Goal: Task Accomplishment & Management: Complete application form

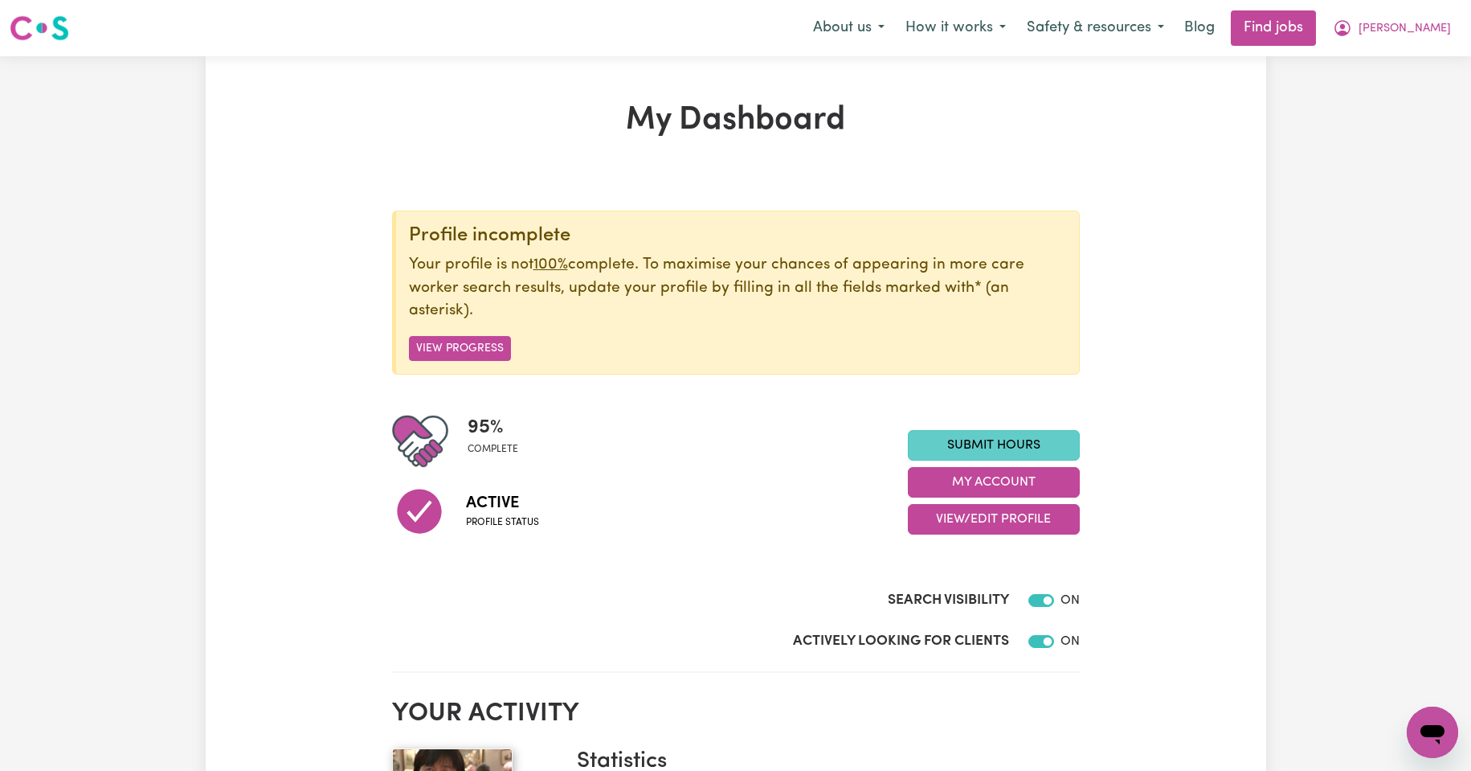
click at [972, 444] on link "Submit Hours" at bounding box center [994, 445] width 172 height 31
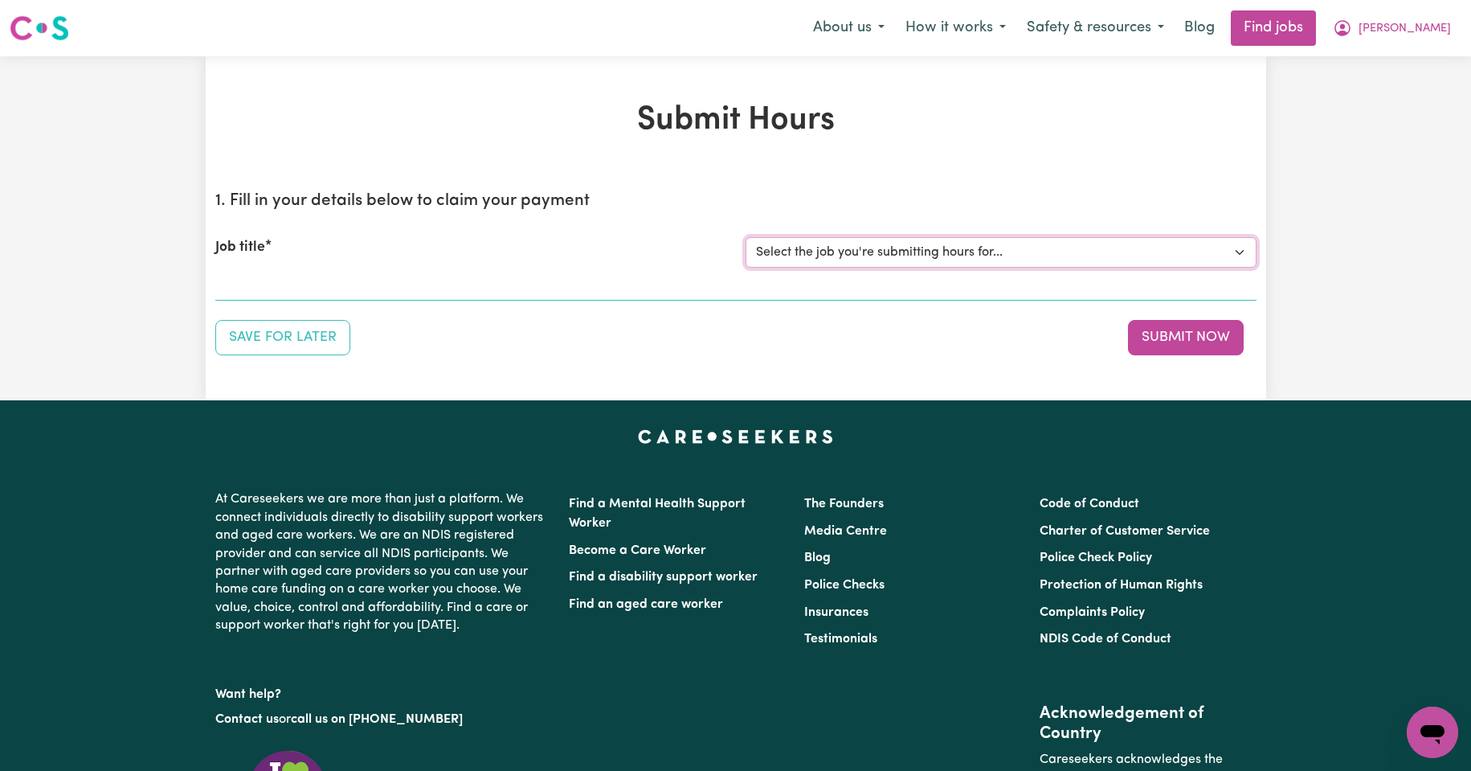
click at [1238, 251] on select "Select the job you're submitting hours for... [Kishore Hands Of Care] Support W…" at bounding box center [1001, 252] width 511 height 31
select select "14320"
click at [746, 237] on select "Select the job you're submitting hours for... [Kishore Hands Of Care] Support W…" at bounding box center [1001, 252] width 511 height 31
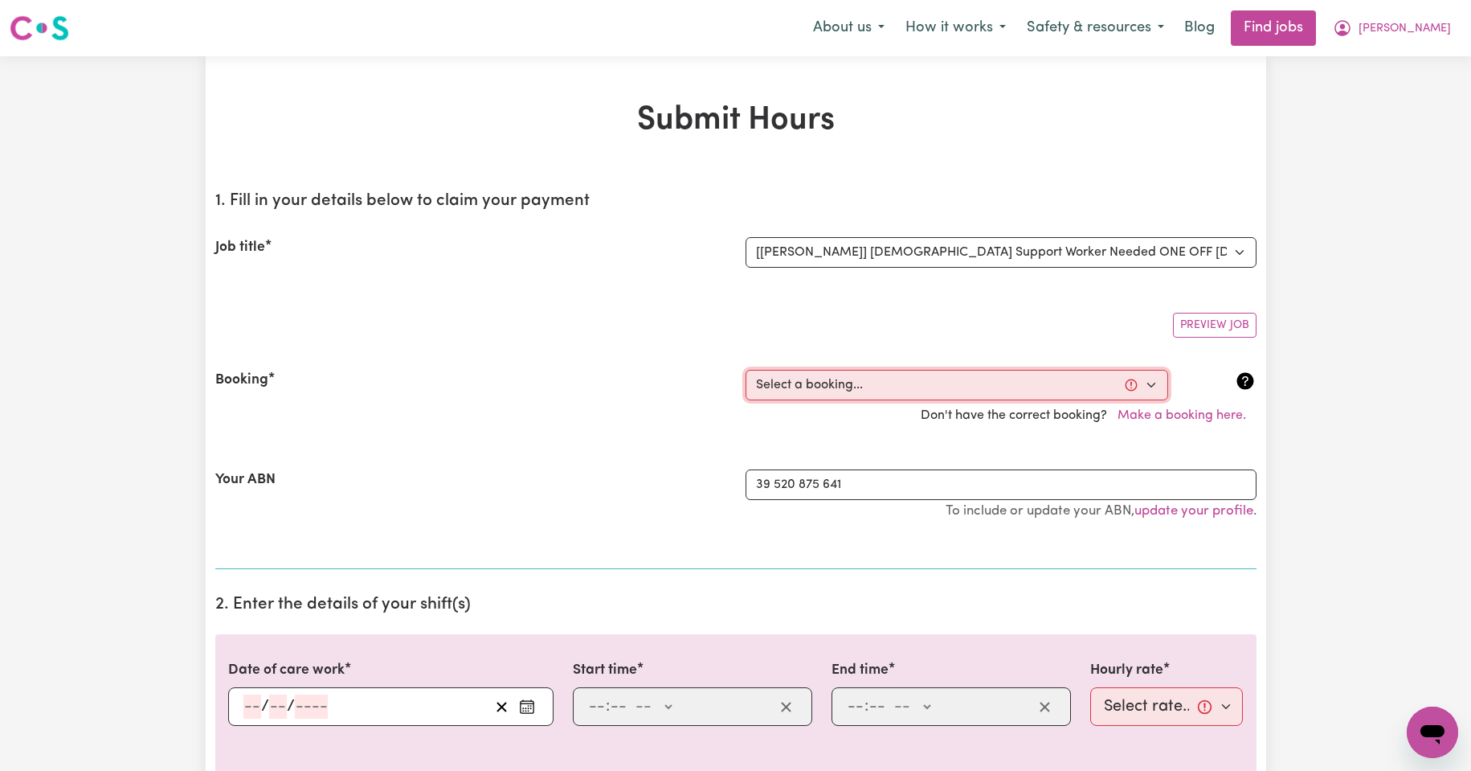
click at [1152, 386] on select "Select a booking... [DATE] 08:00am to 09:30am (ONE-OFF) [DATE] 08:00am to 09:30…" at bounding box center [957, 385] width 423 height 31
select select "354687"
click at [746, 370] on select "Select a booking... [DATE] 08:00am to 09:30am (ONE-OFF) [DATE] 08:00am to 09:30…" at bounding box center [957, 385] width 423 height 31
type input "[DATE]"
type input "19"
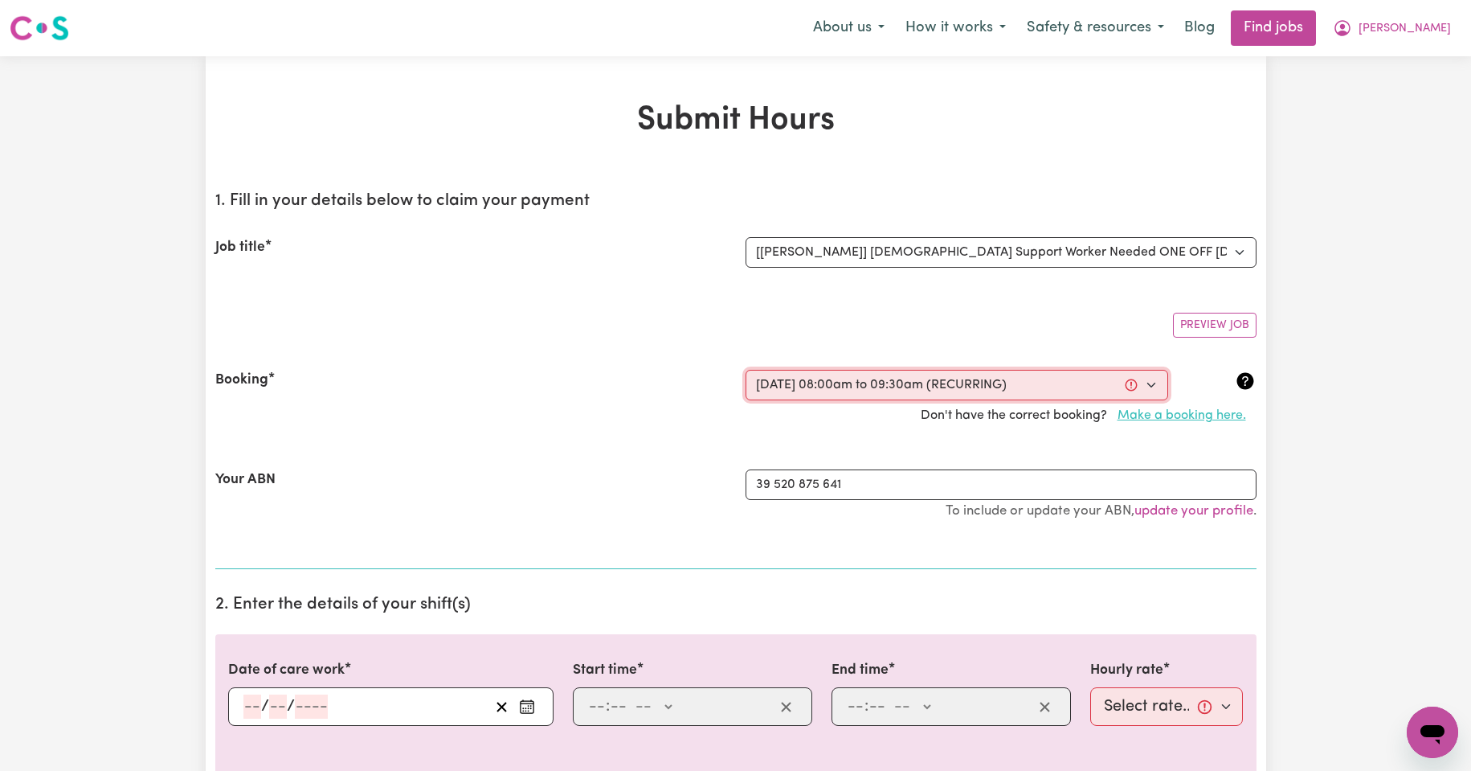
type input "9"
type input "2025"
type input "08:00"
type input "8"
type input "0"
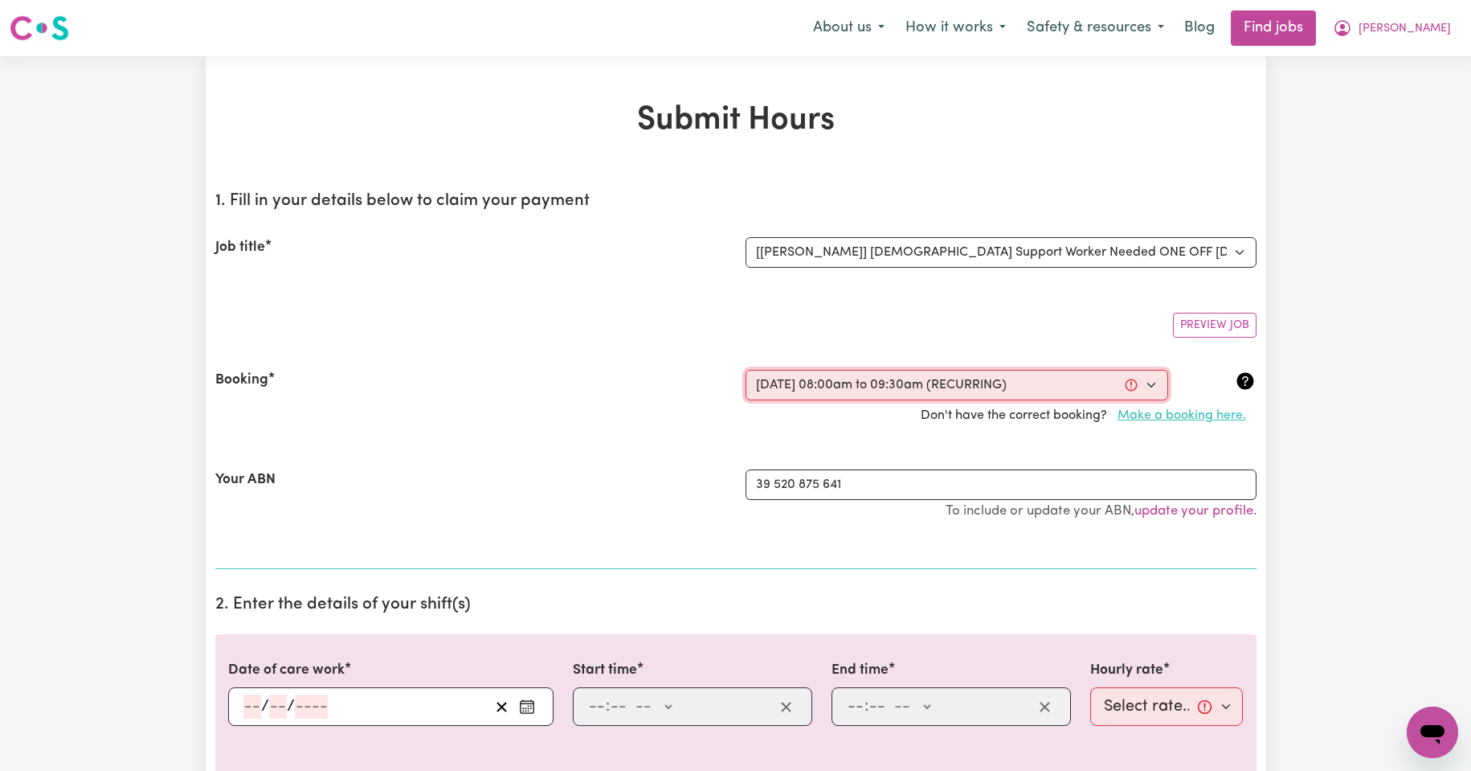
select select "am"
type input "09:30"
type input "9"
type input "30"
select select "am"
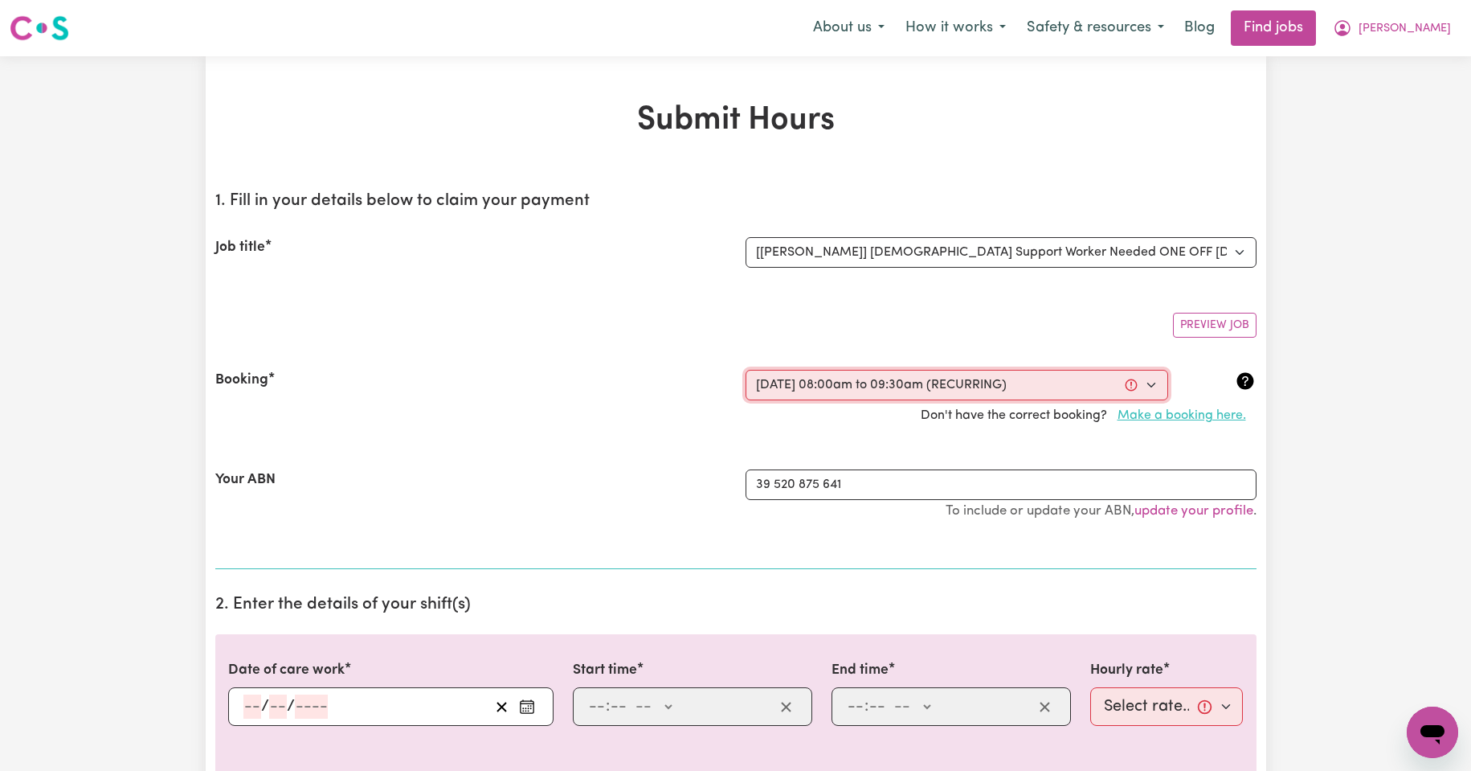
select select "50-Weekday"
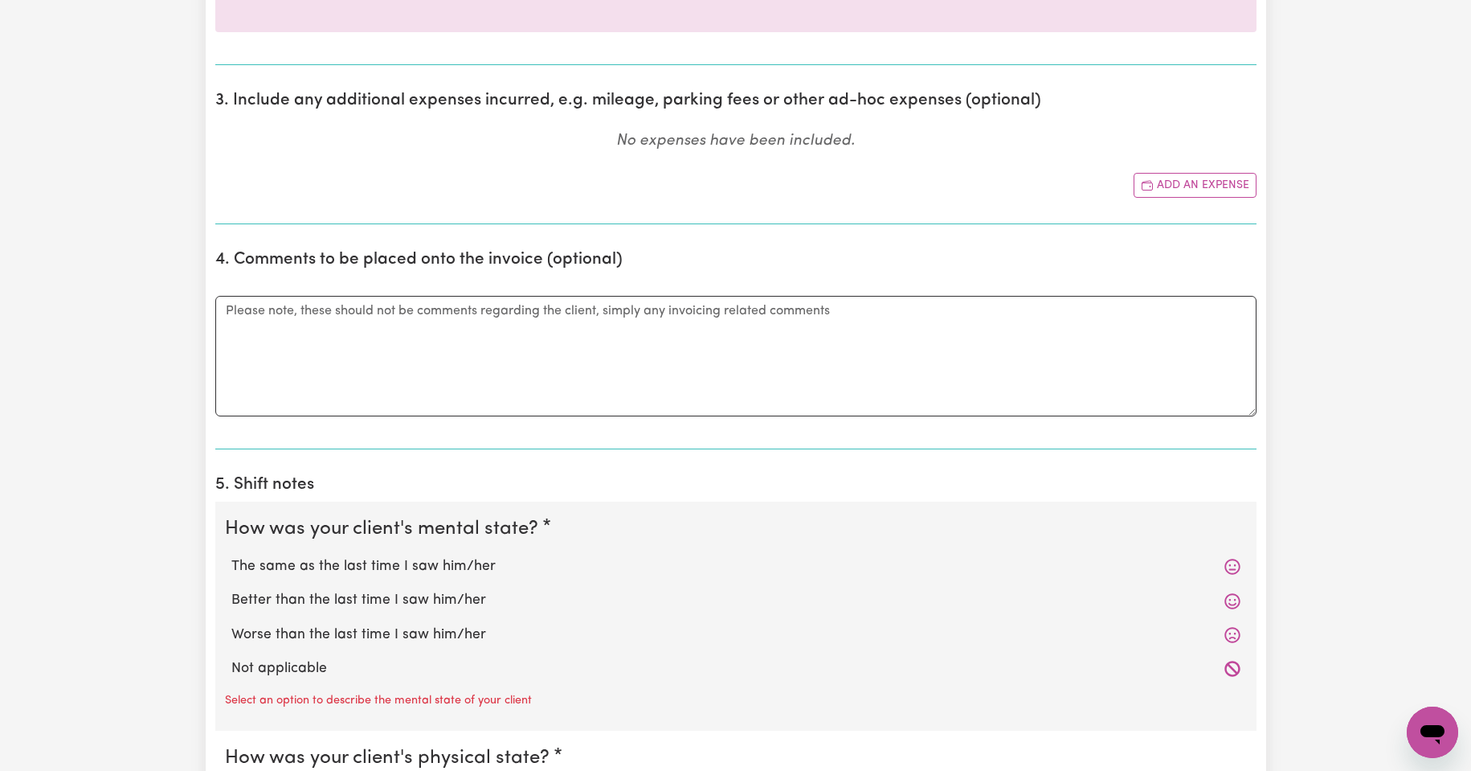
scroll to position [803, 0]
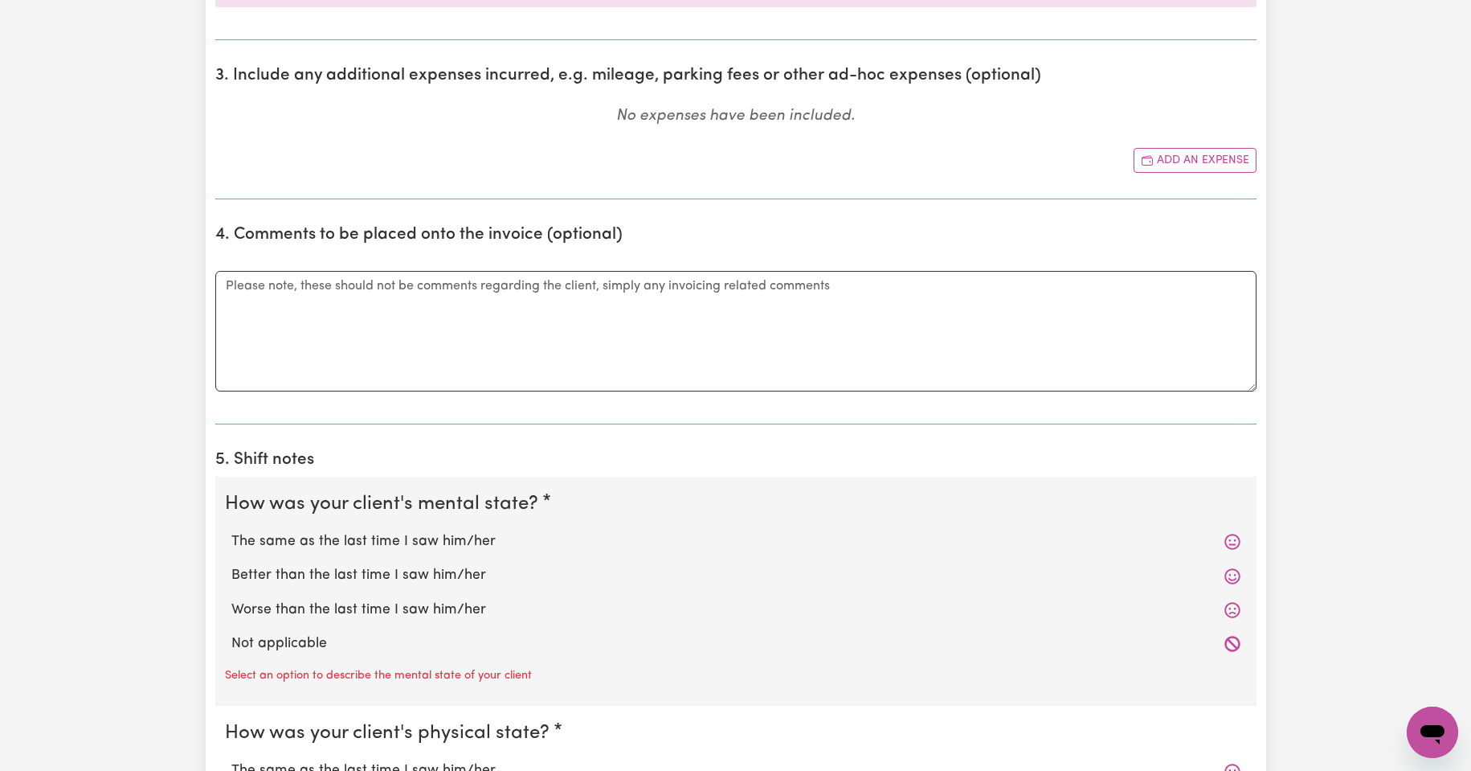
click at [317, 544] on label "The same as the last time I saw him/her" at bounding box center [735, 541] width 1009 height 21
click at [231, 531] on input "The same as the last time I saw him/her" at bounding box center [231, 530] width 1 height 1
radio input "true"
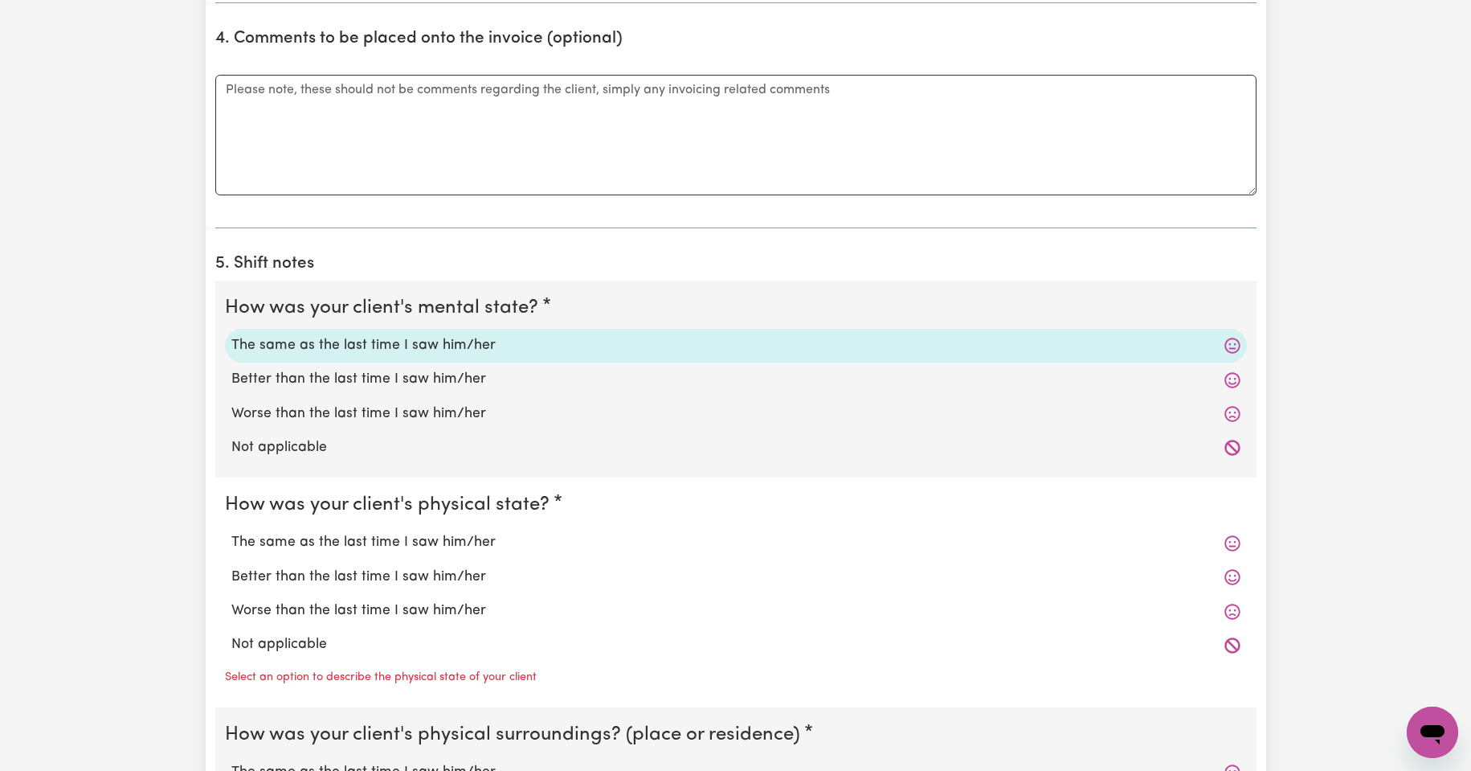
scroll to position [1018, 0]
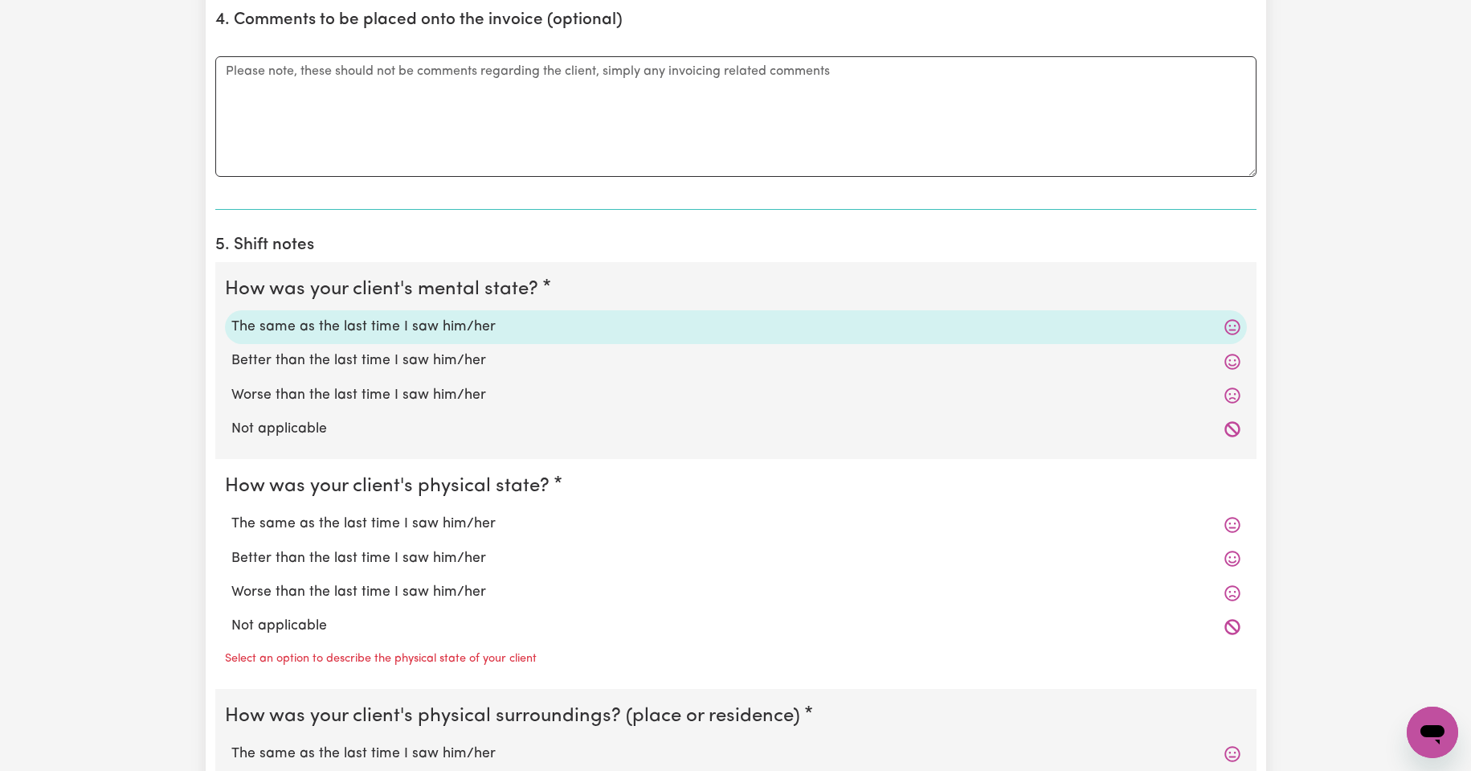
click at [399, 527] on label "The same as the last time I saw him/her" at bounding box center [735, 523] width 1009 height 21
click at [231, 513] on input "The same as the last time I saw him/her" at bounding box center [231, 513] width 1 height 1
radio input "true"
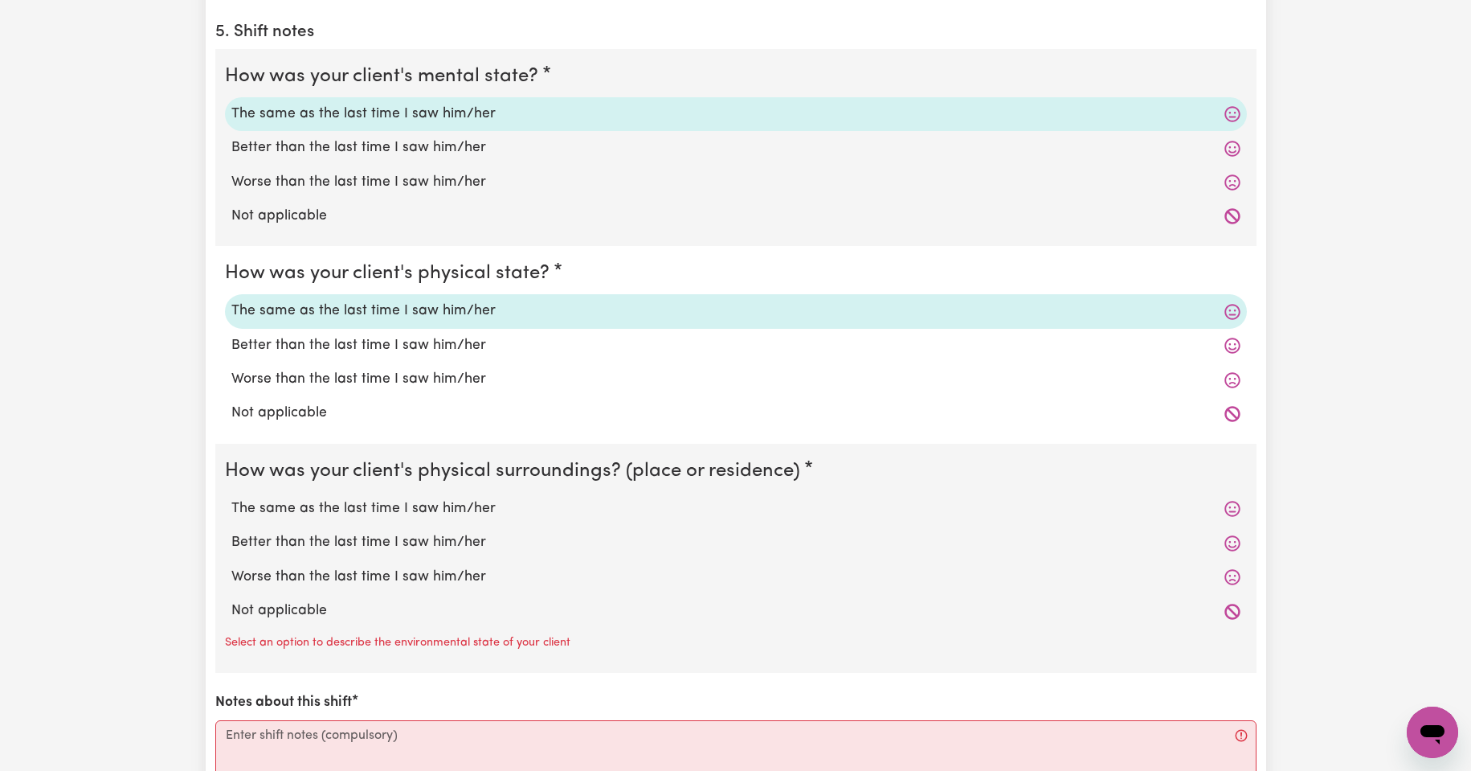
scroll to position [1232, 0]
click at [396, 509] on label "The same as the last time I saw him/her" at bounding box center [735, 507] width 1009 height 21
click at [231, 497] on input "The same as the last time I saw him/her" at bounding box center [231, 497] width 1 height 1
radio input "true"
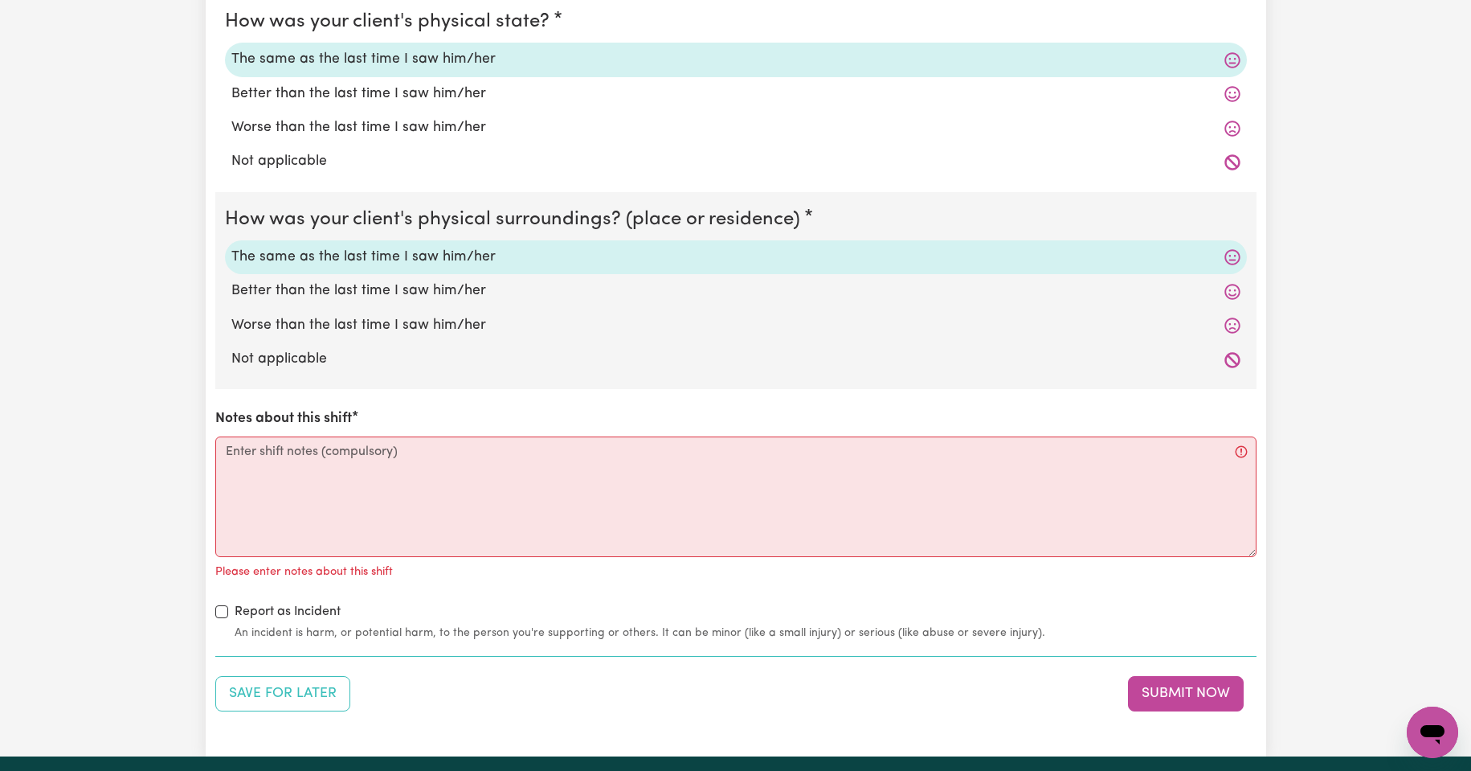
scroll to position [1527, 0]
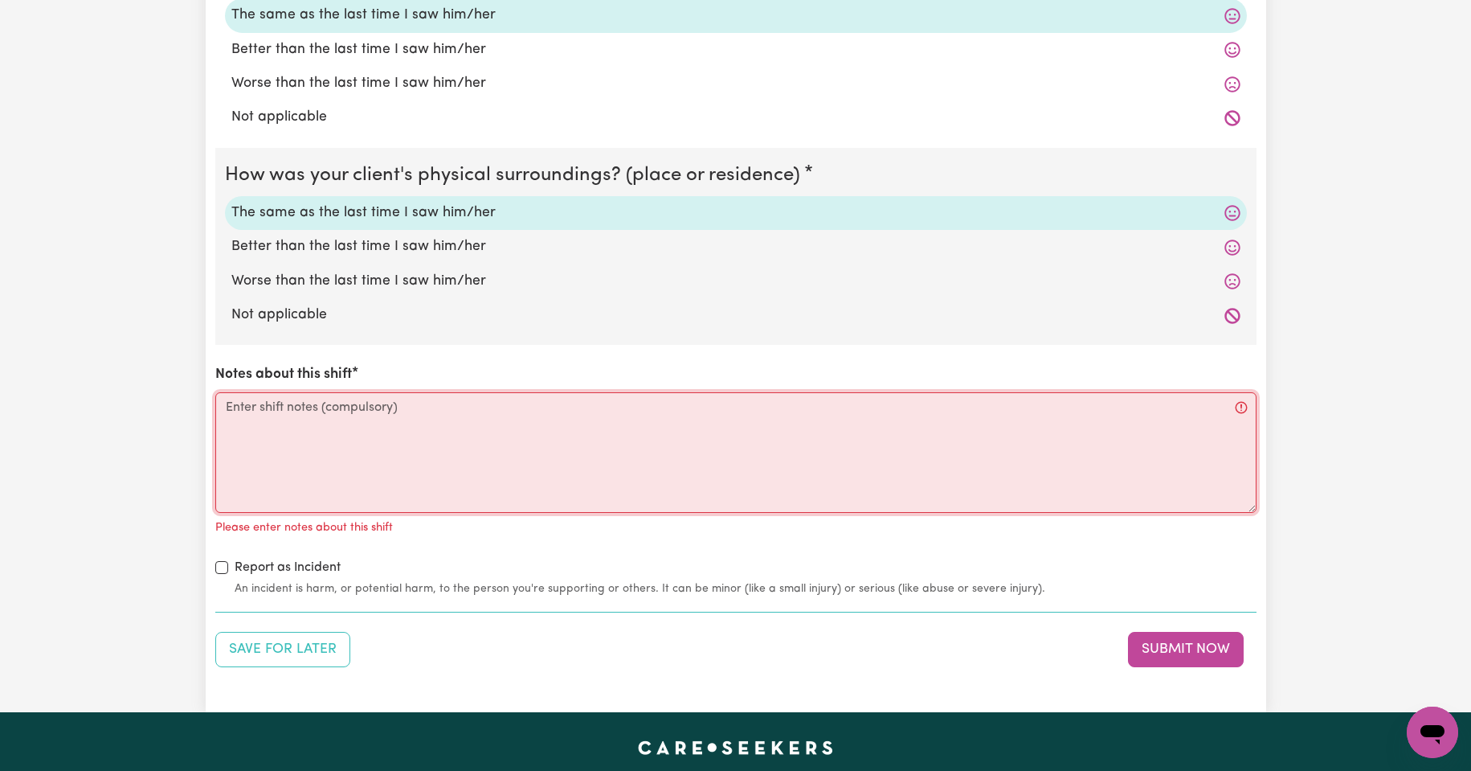
click at [247, 411] on textarea "Notes about this shift" at bounding box center [735, 452] width 1041 height 121
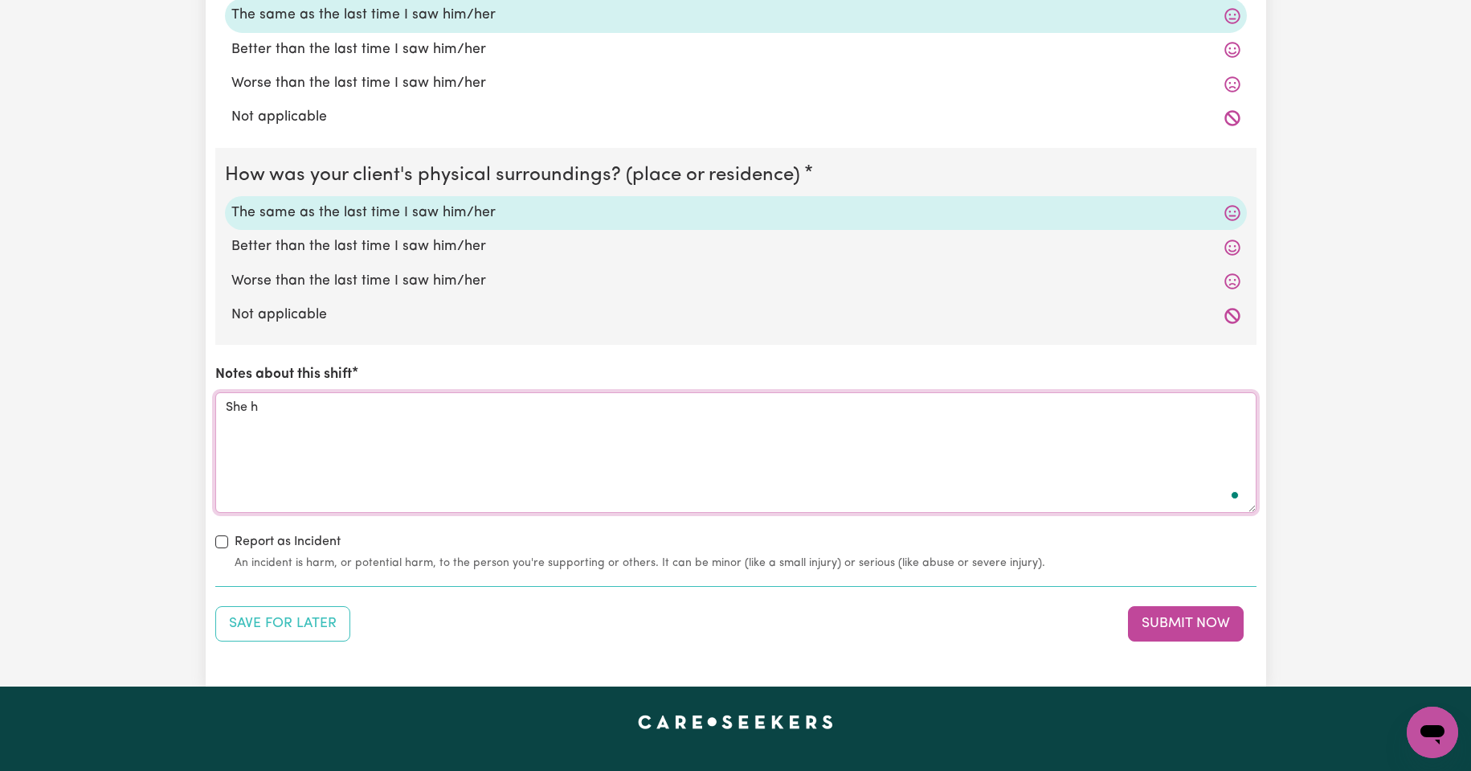
scroll to position [0, 0]
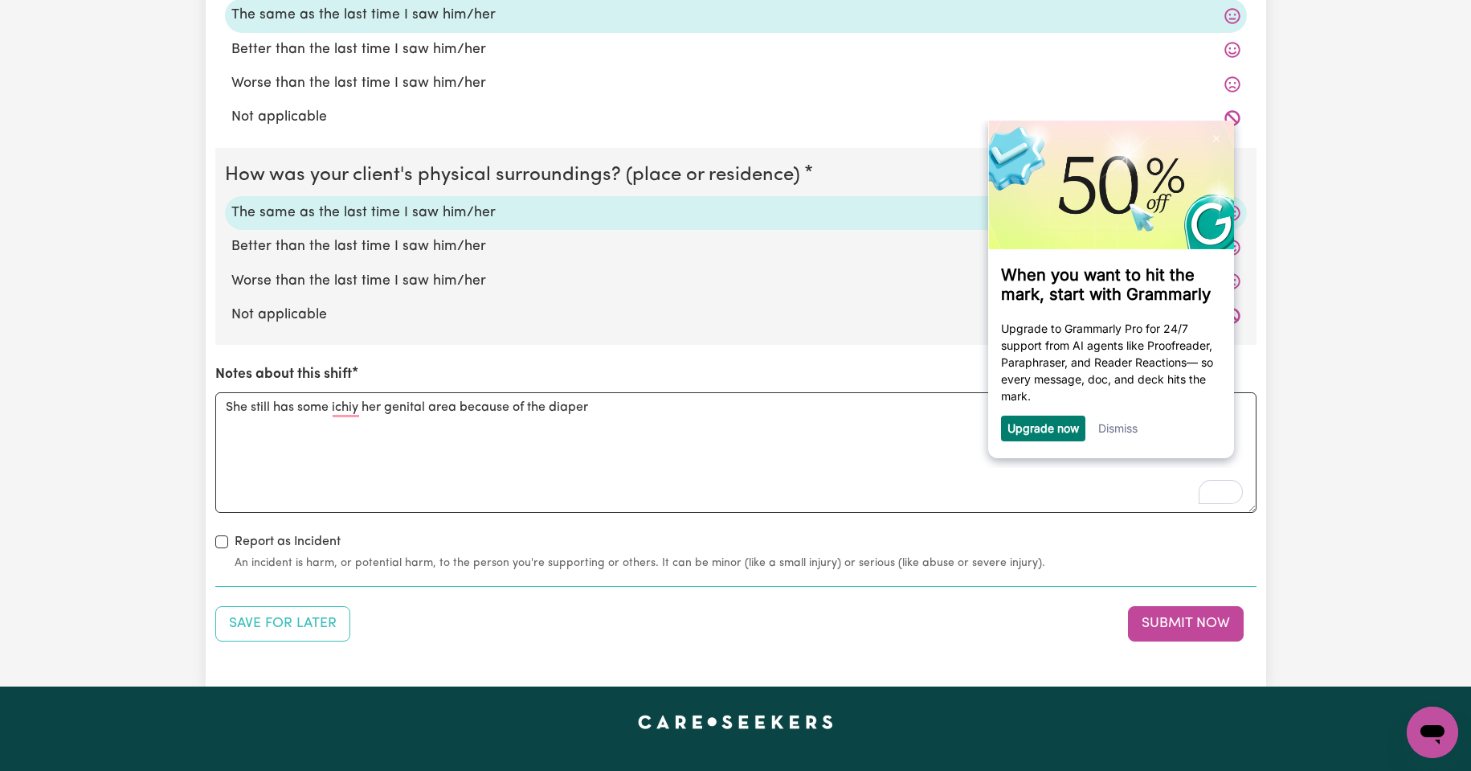
click at [1126, 431] on link "Dismiss" at bounding box center [1117, 427] width 39 height 14
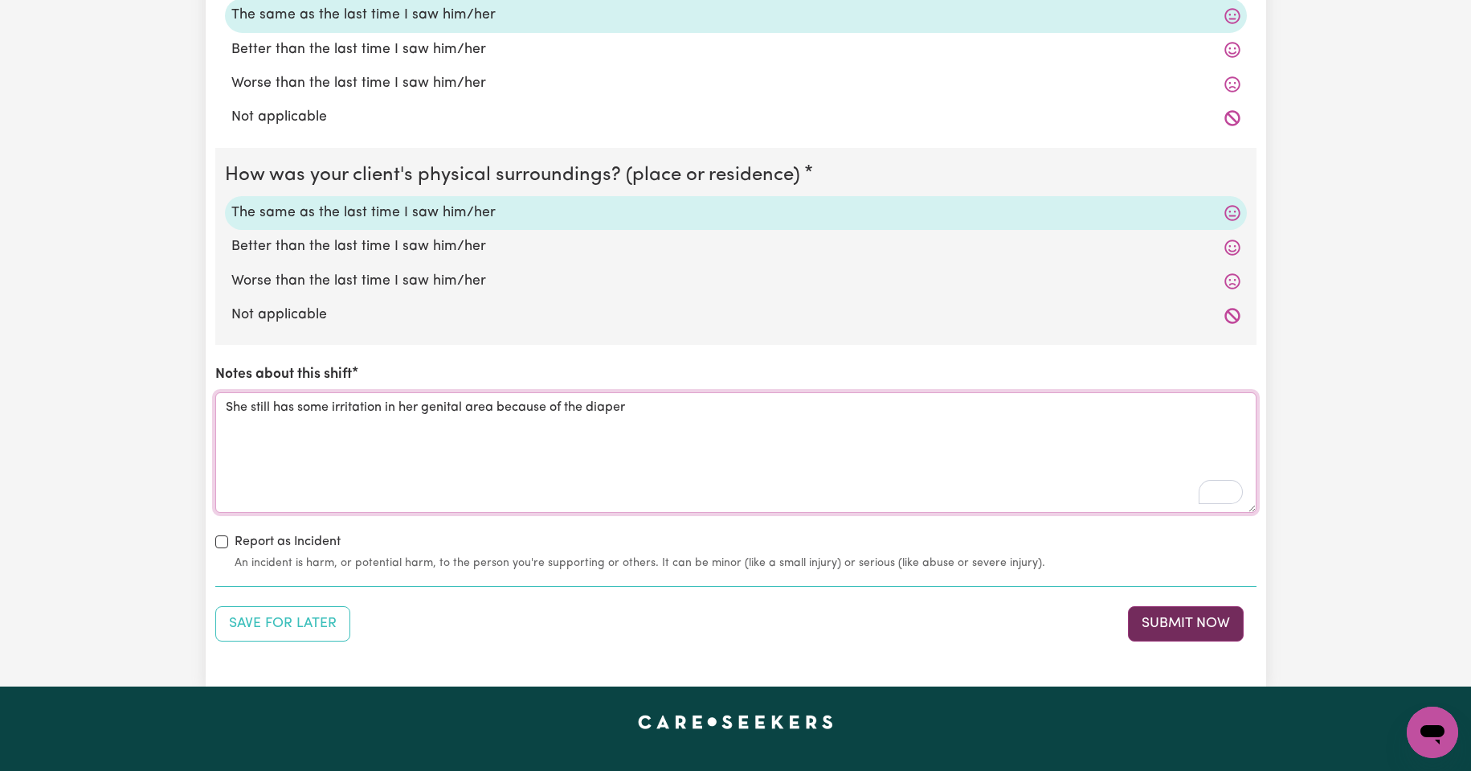
type textarea "She still has some irritation in her genital area because of the diaper"
click at [1176, 617] on button "Submit Now" at bounding box center [1186, 623] width 116 height 35
